Goal: Information Seeking & Learning: Learn about a topic

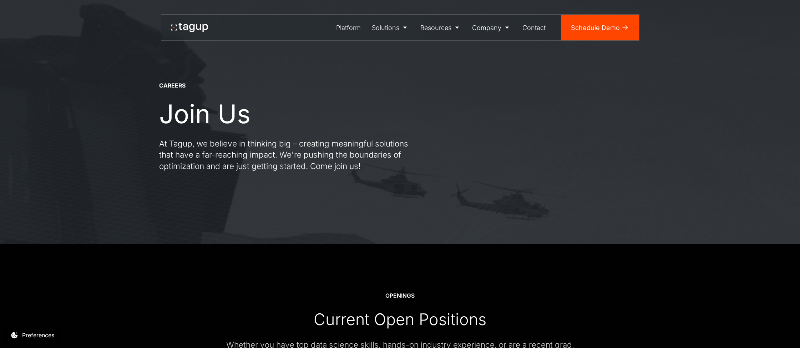
click at [201, 32] on div at bounding box center [189, 27] width 37 height 13
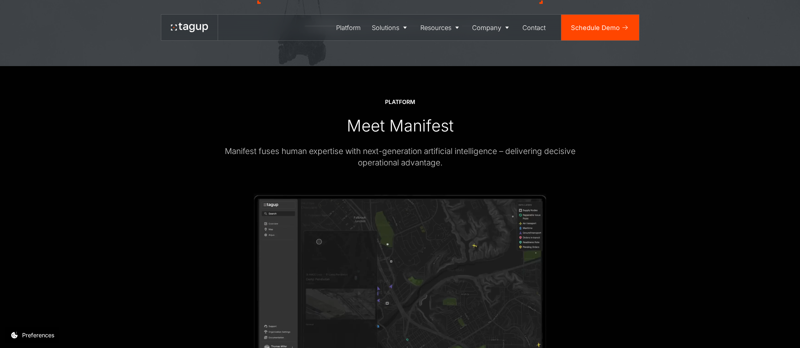
scroll to position [1191, 0]
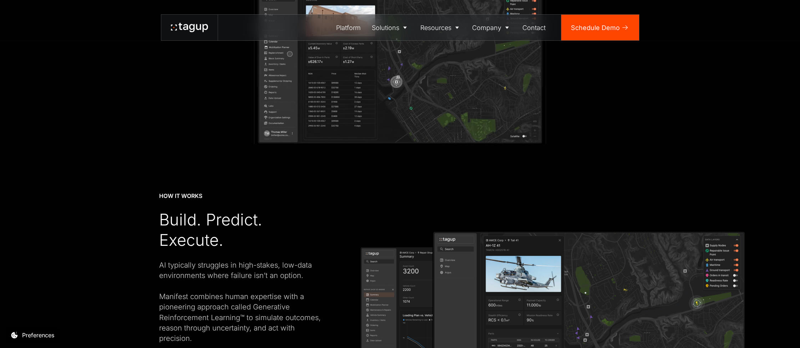
drag, startPoint x: 800, startPoint y: 345, endPoint x: 663, endPoint y: 390, distance: 144.0
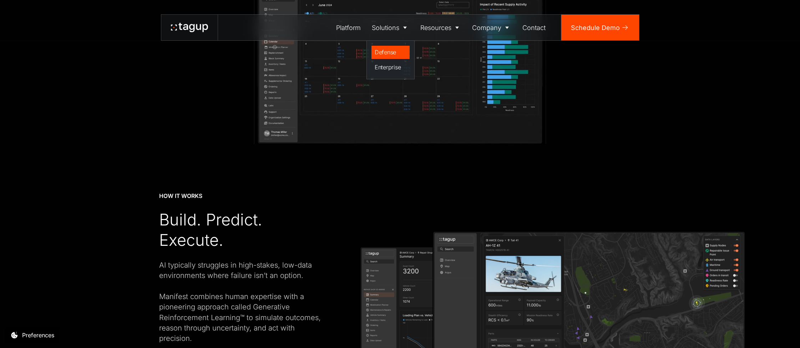
click at [386, 53] on div "Defense" at bounding box center [391, 52] width 32 height 9
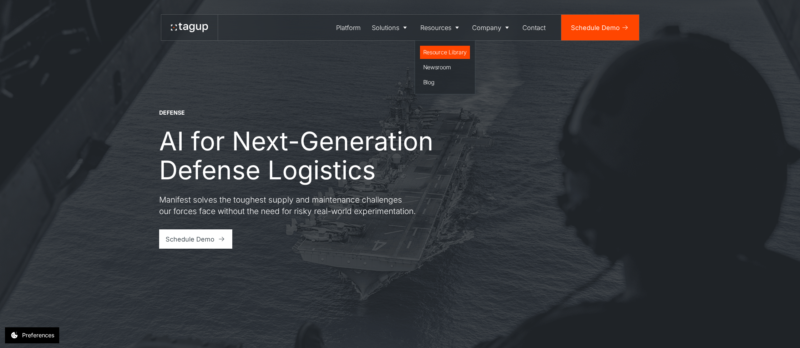
click at [436, 55] on div "Resource Library" at bounding box center [445, 52] width 44 height 9
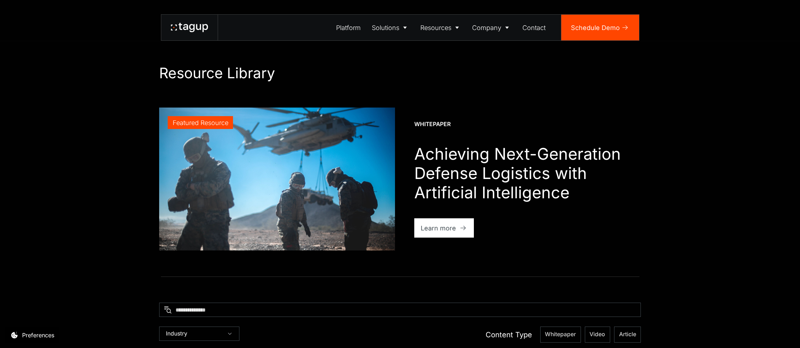
drag, startPoint x: 371, startPoint y: 80, endPoint x: 383, endPoint y: 81, distance: 11.5
click at [376, 81] on h1 "Resource Library" at bounding box center [400, 72] width 482 height 17
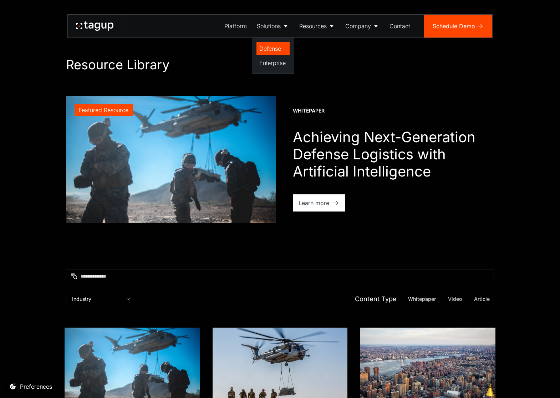
click at [264, 51] on div "Defense" at bounding box center [272, 48] width 27 height 9
